Goal: Task Accomplishment & Management: Use online tool/utility

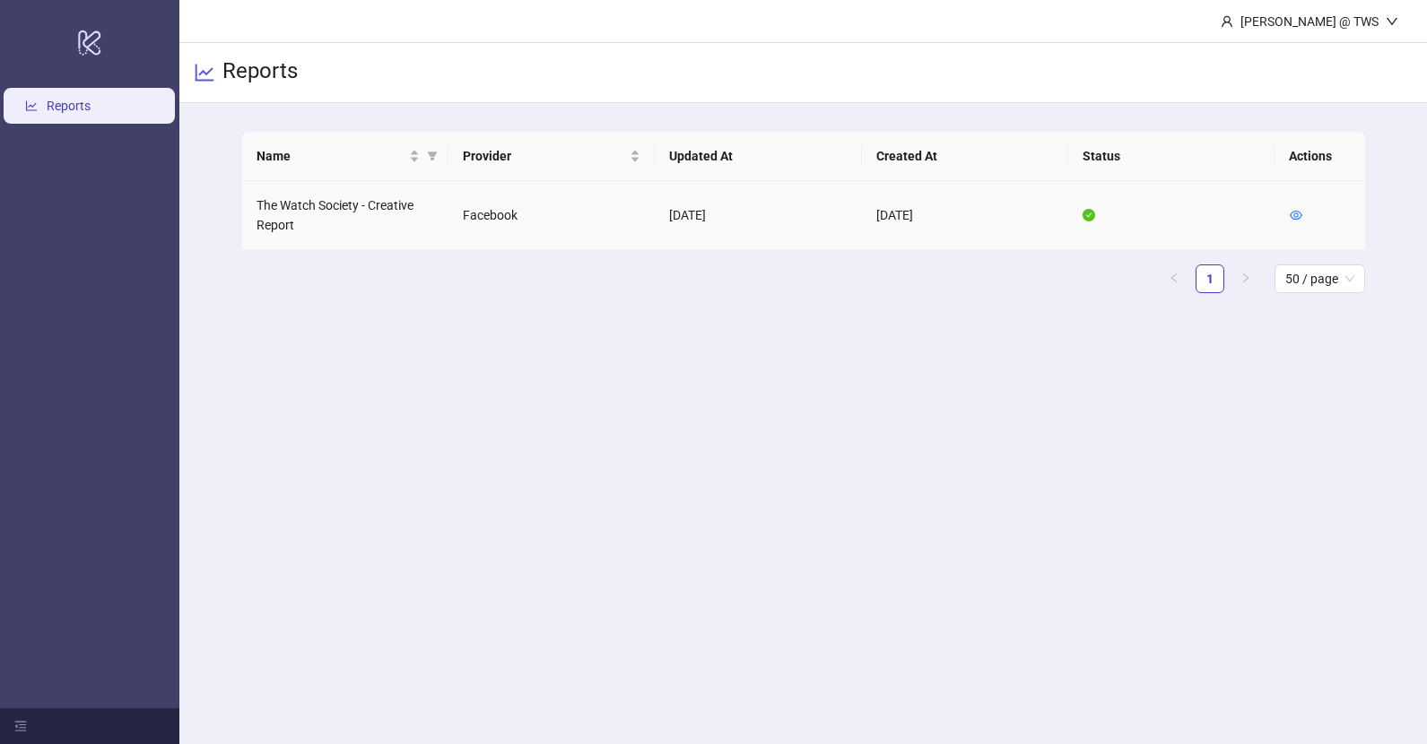
click at [1089, 203] on td at bounding box center [1171, 215] width 206 height 69
click at [1300, 213] on icon "eye" at bounding box center [1295, 215] width 13 height 9
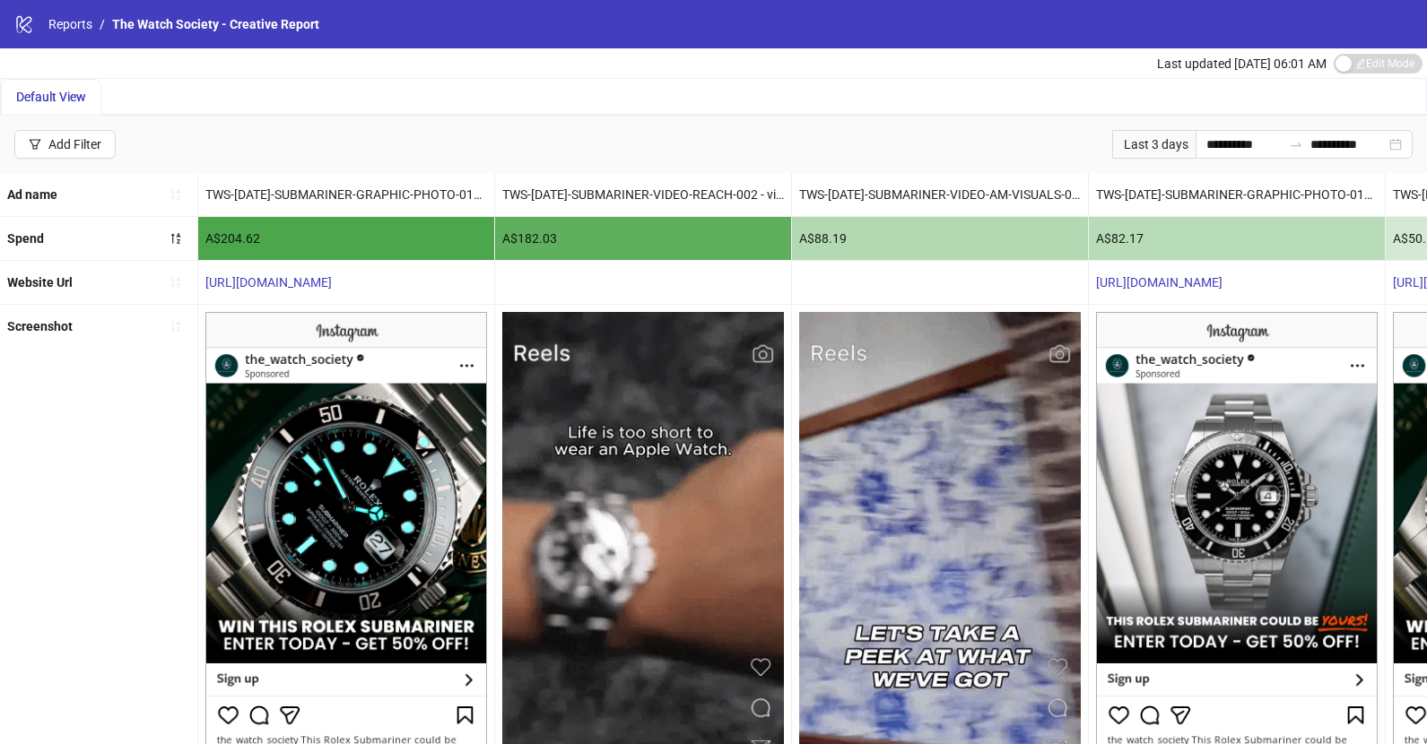
click at [1134, 143] on div "Last 3 days" at bounding box center [1153, 144] width 83 height 29
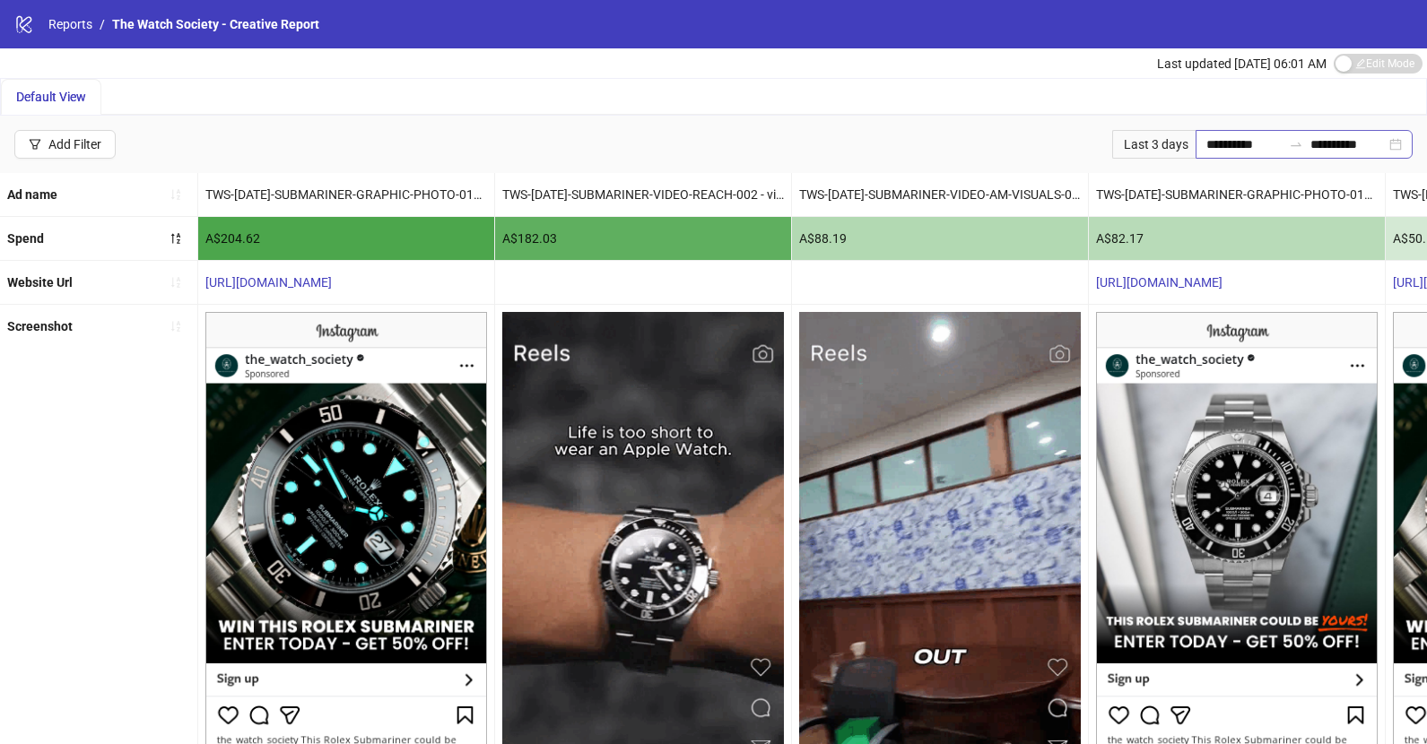
click at [1399, 145] on div "**********" at bounding box center [1303, 144] width 217 height 29
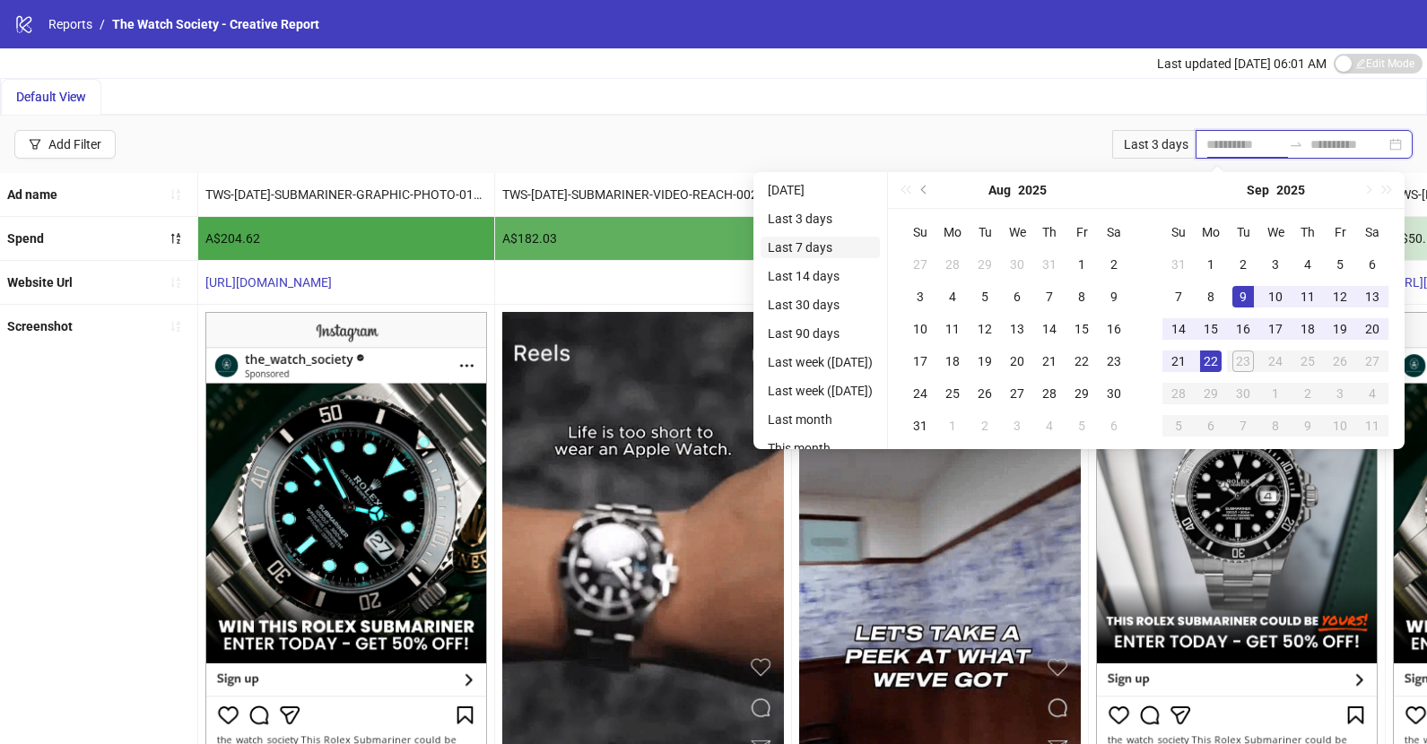
type input "**********"
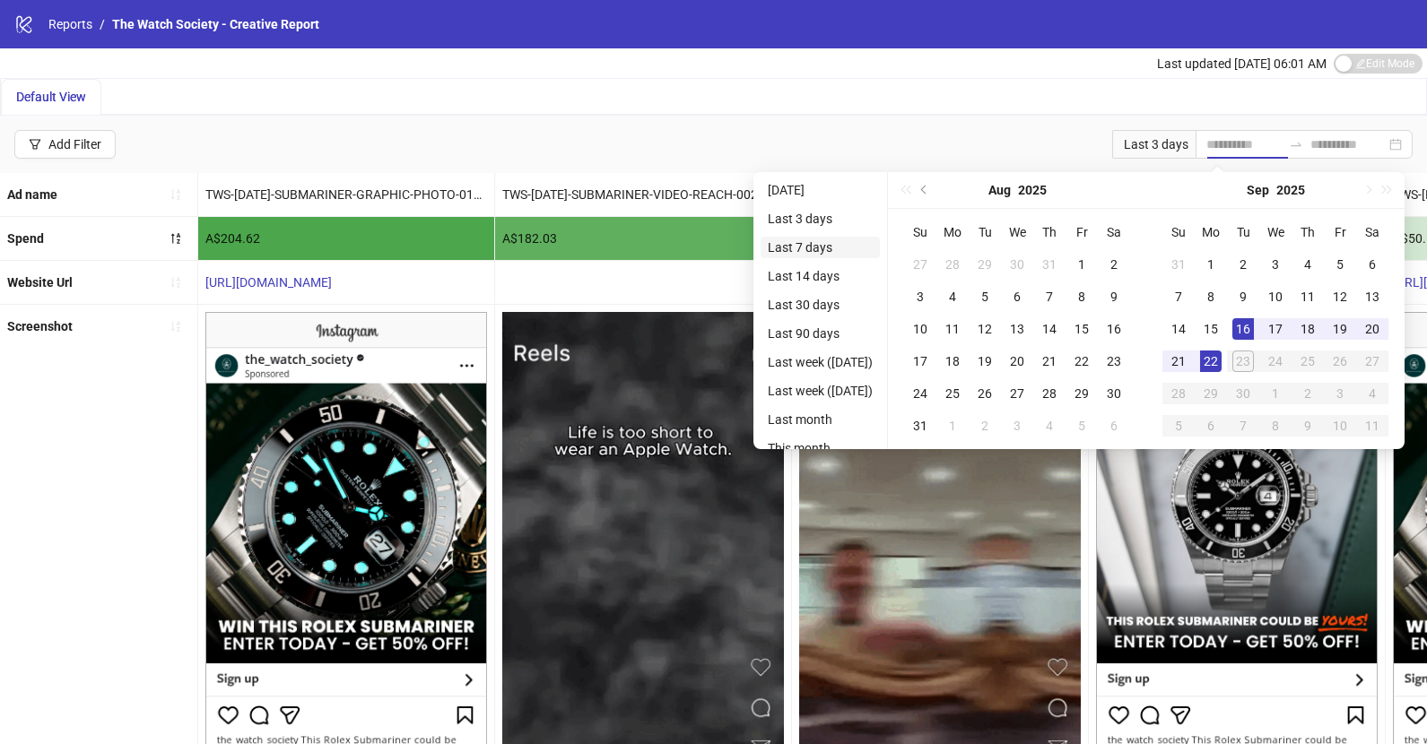
click at [800, 253] on li "Last 7 days" at bounding box center [819, 248] width 119 height 22
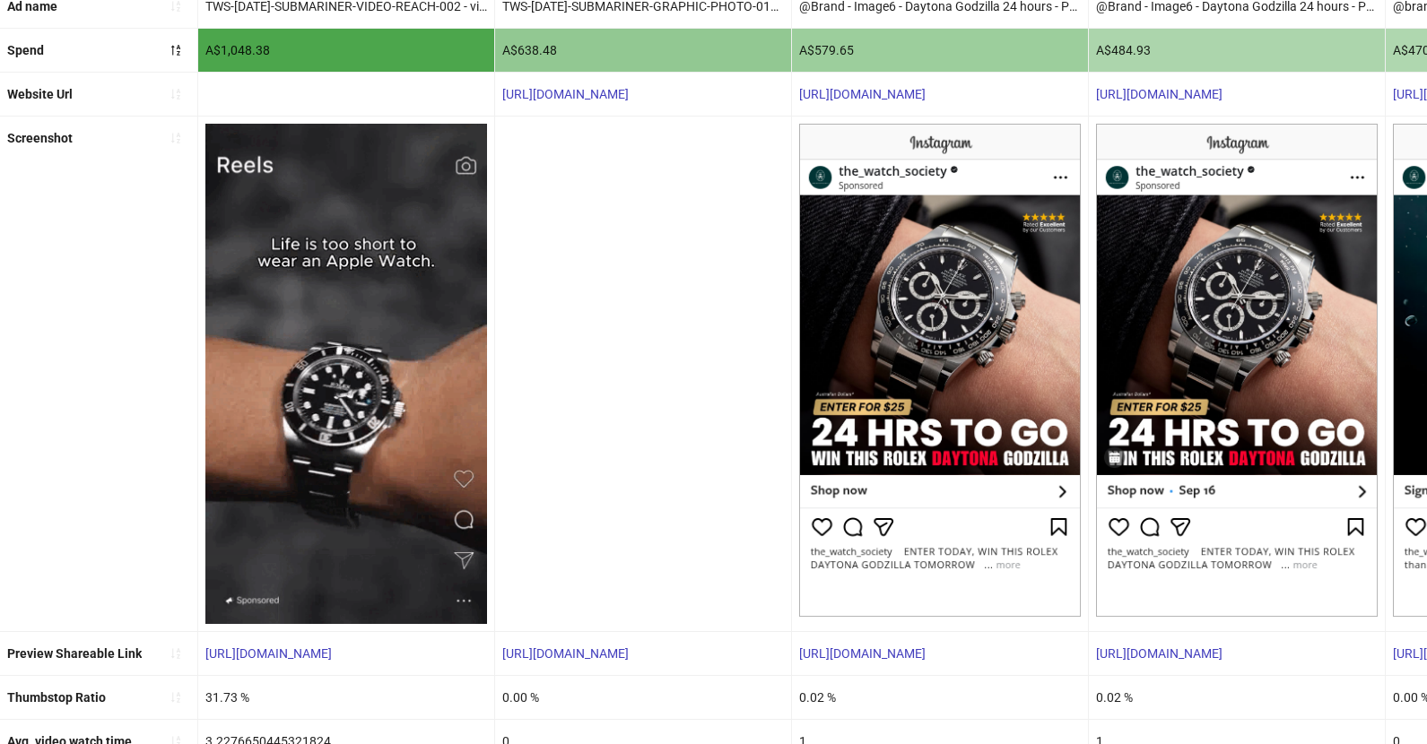
scroll to position [281, 0]
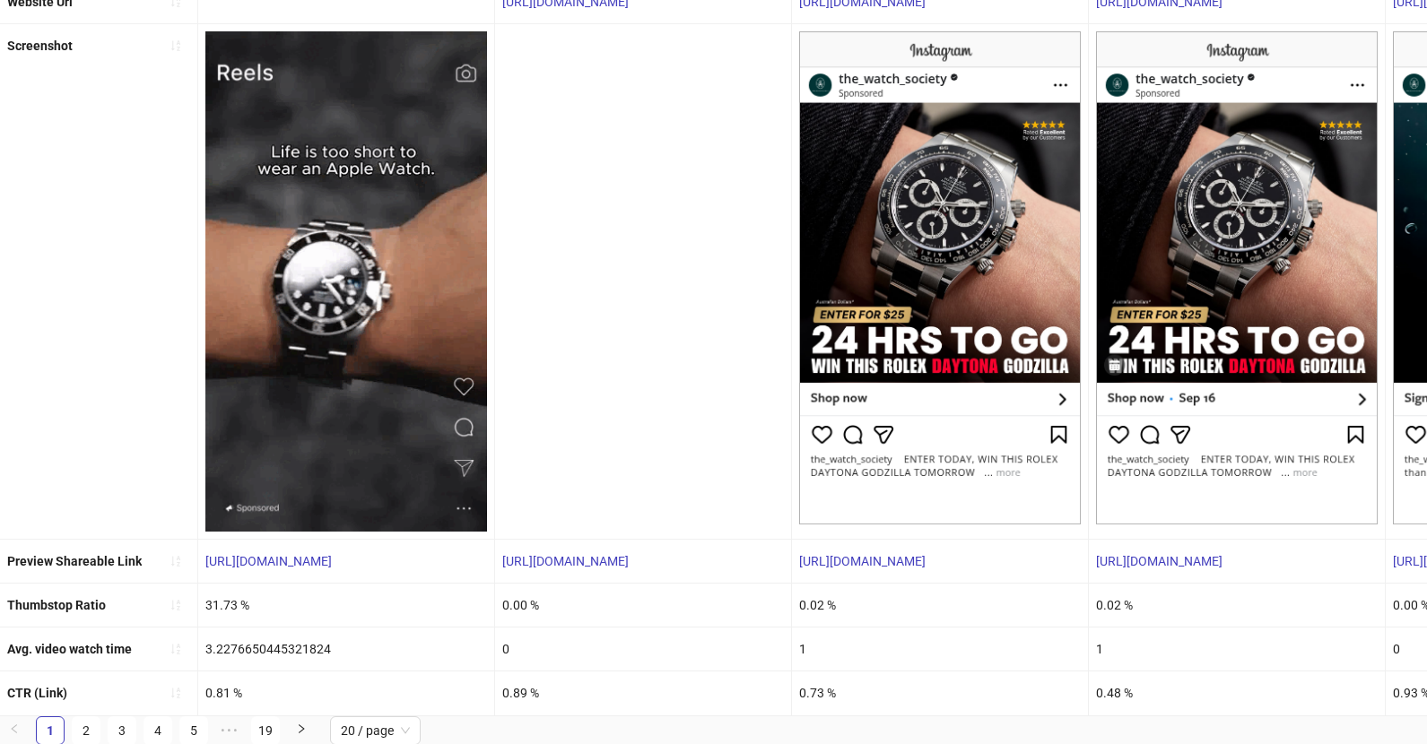
click at [107, 650] on b "Avg. video watch time" at bounding box center [69, 649] width 125 height 14
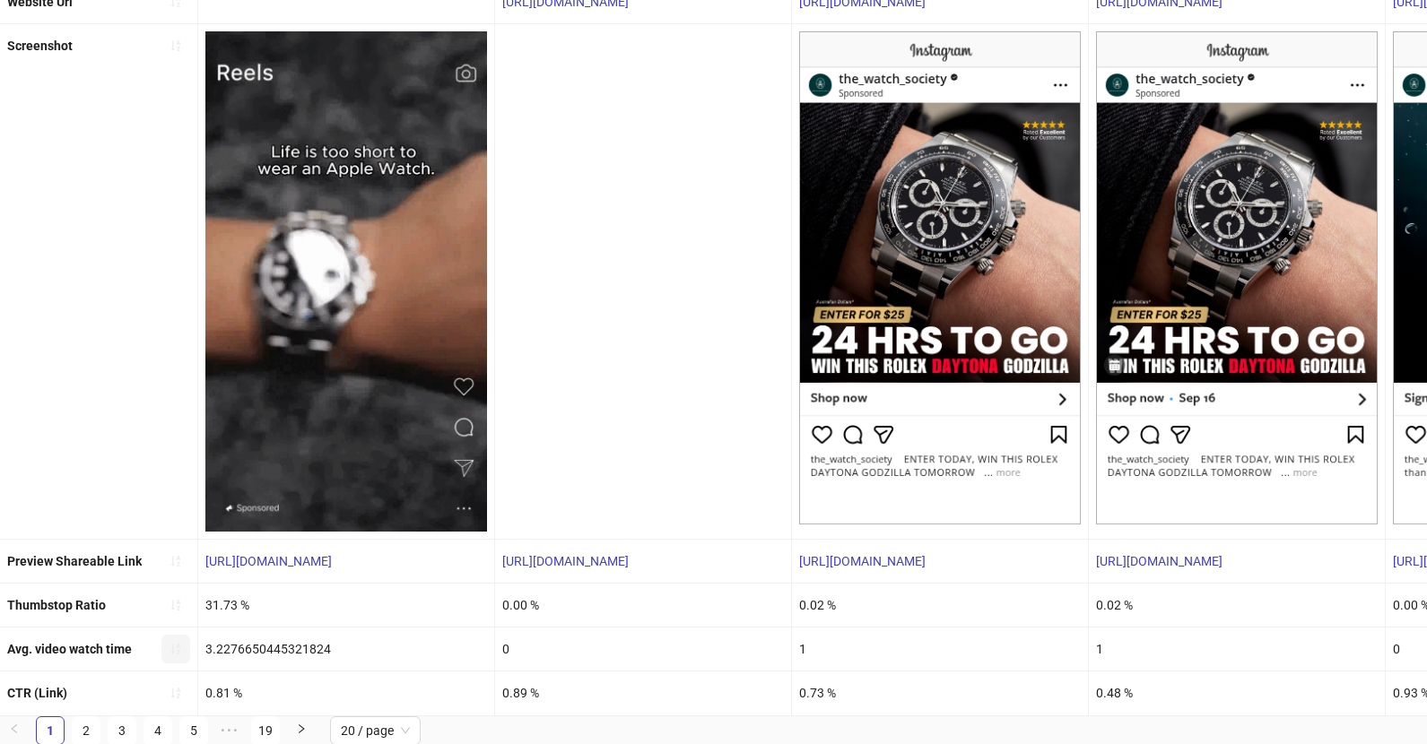
click at [172, 651] on icon "sort-ascending" at bounding box center [175, 649] width 9 height 11
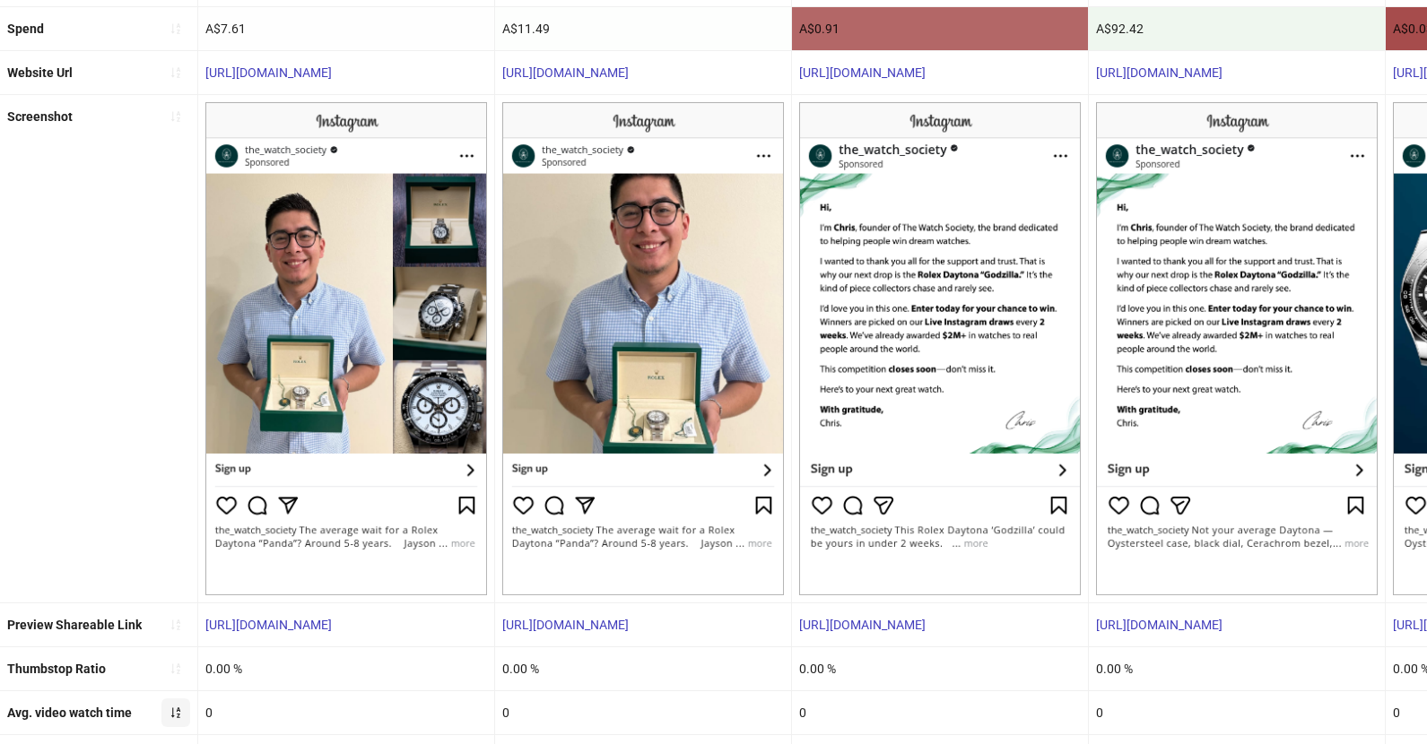
scroll to position [273, 0]
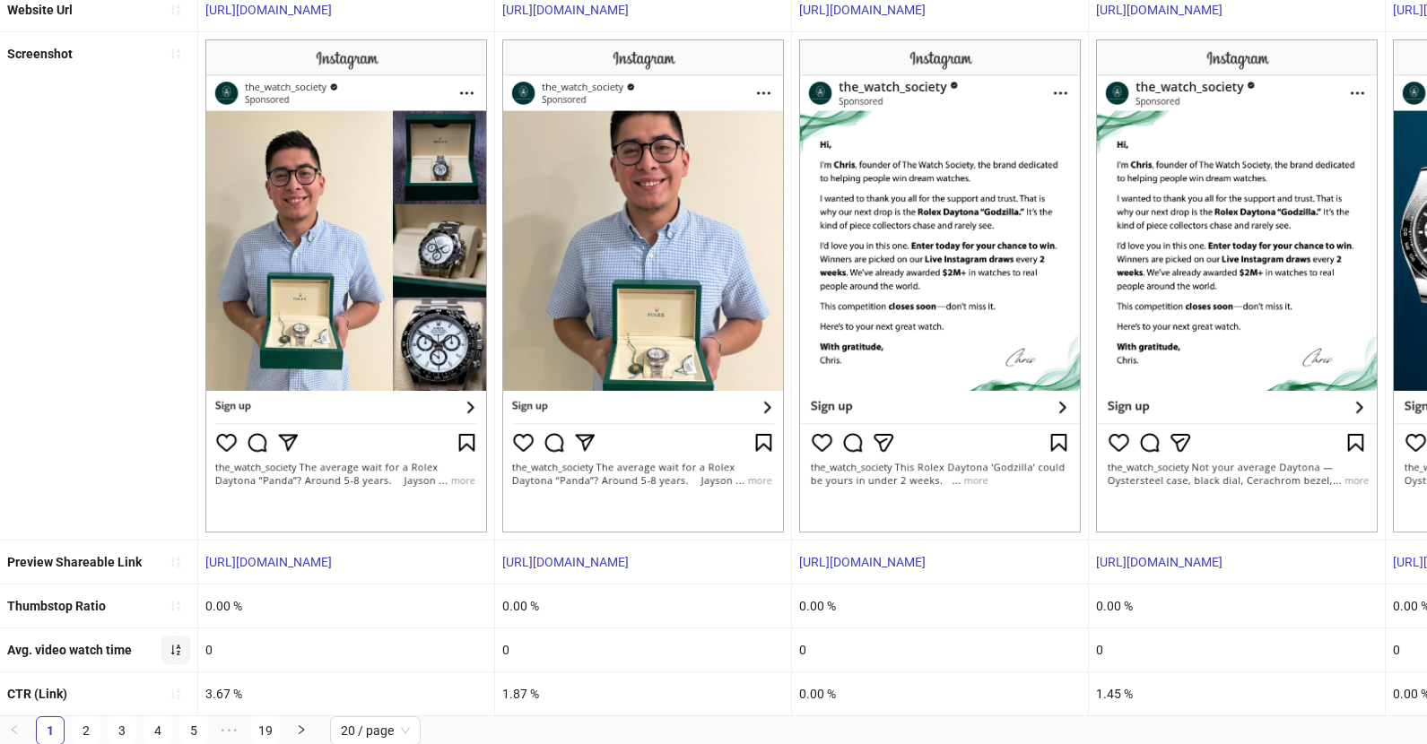
click at [172, 647] on icon "sort-ascending" at bounding box center [175, 650] width 9 height 11
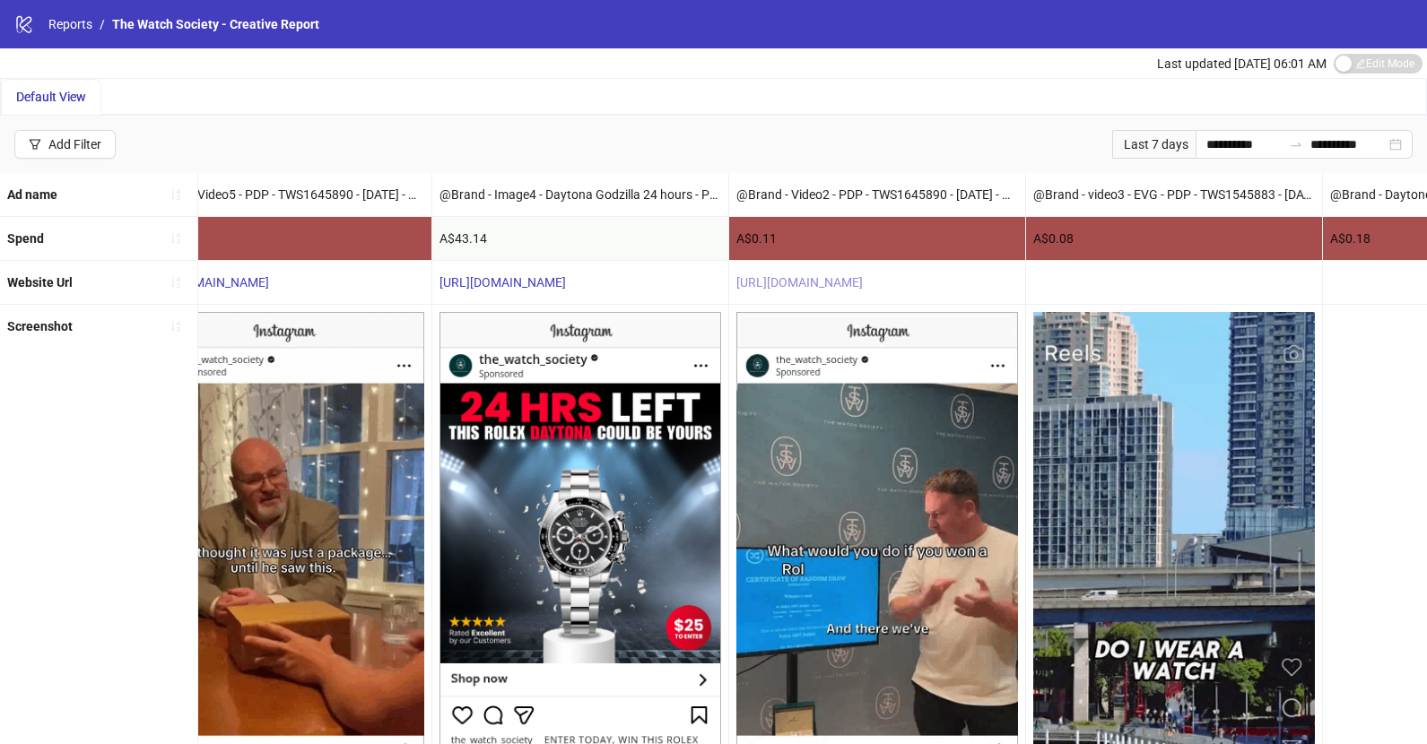
scroll to position [0, 0]
